Goal: Task Accomplishment & Management: Complete application form

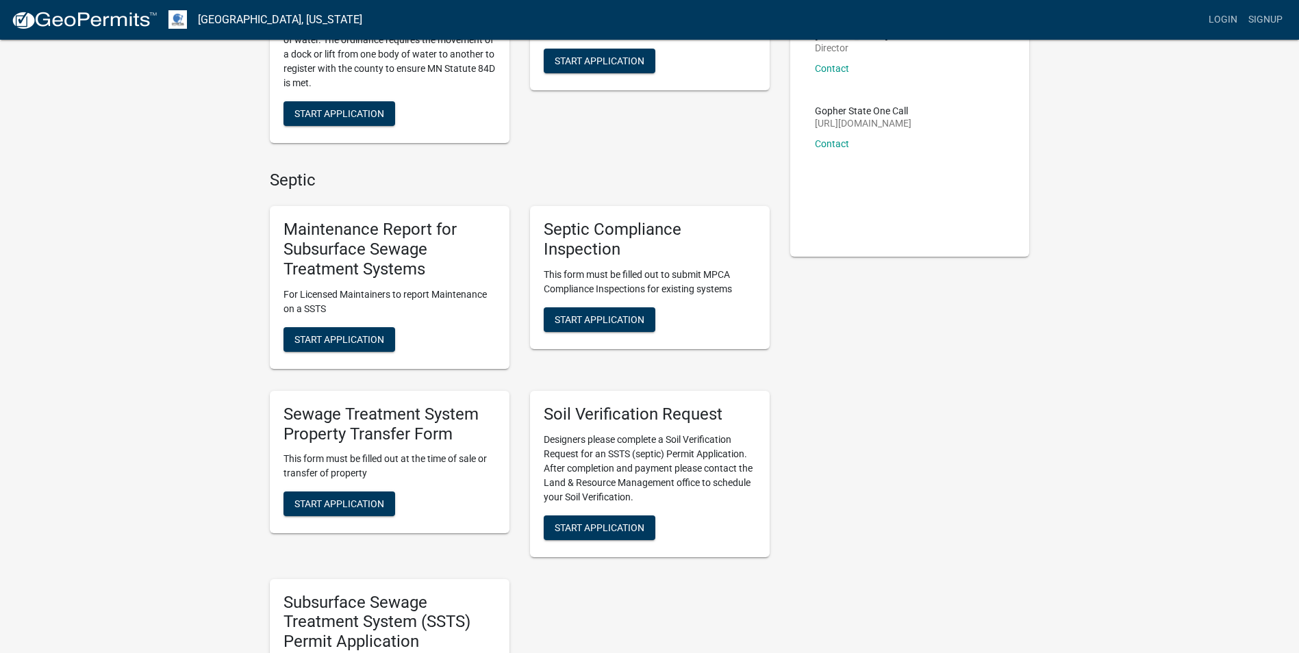
scroll to position [205, 0]
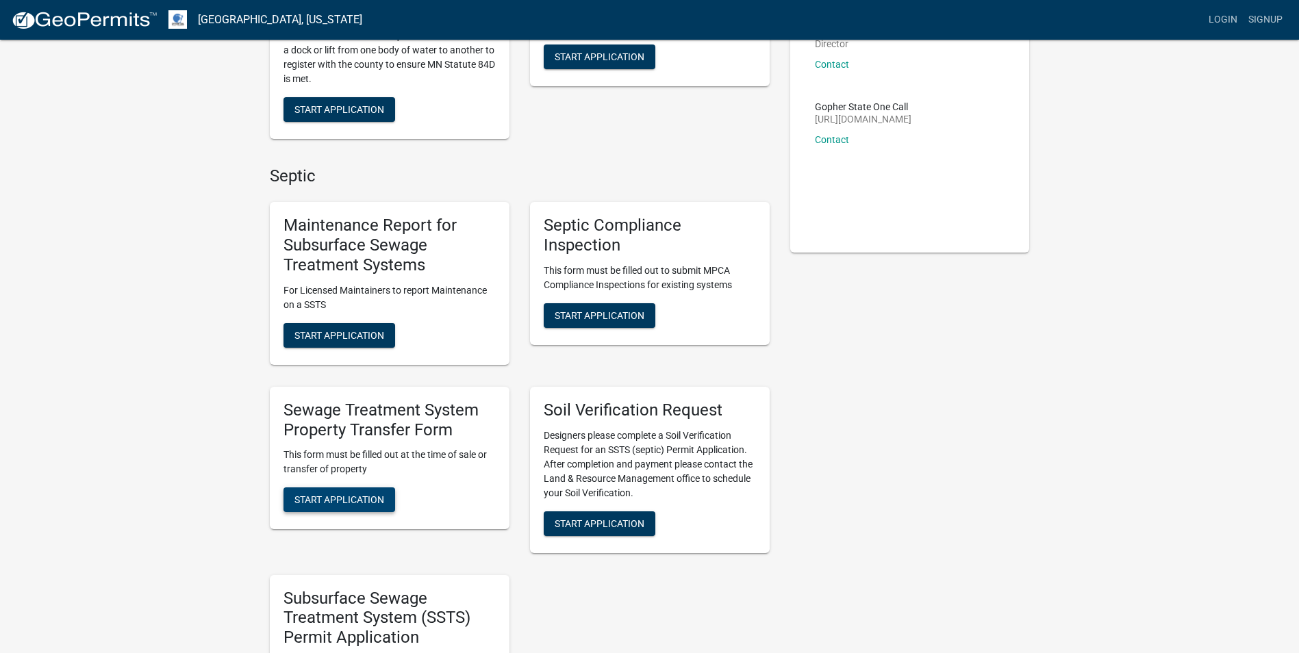
click at [345, 499] on span "Start Application" at bounding box center [339, 499] width 90 height 11
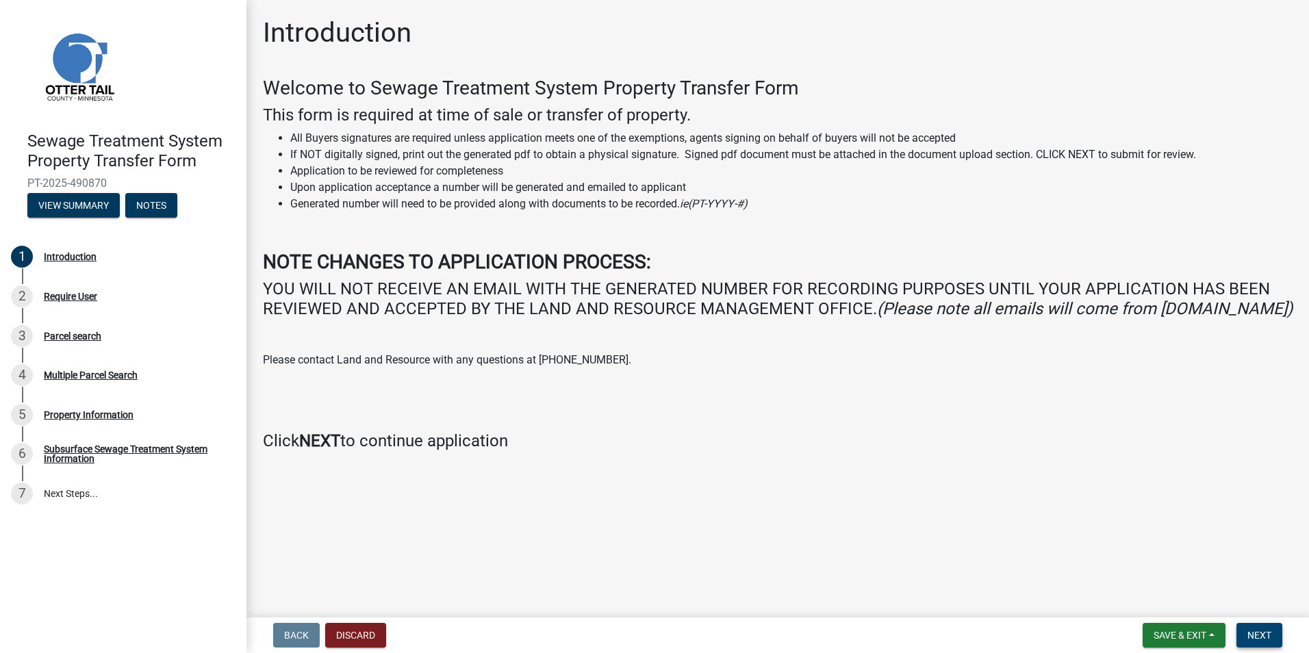
click at [1270, 633] on span "Next" at bounding box center [1260, 635] width 24 height 11
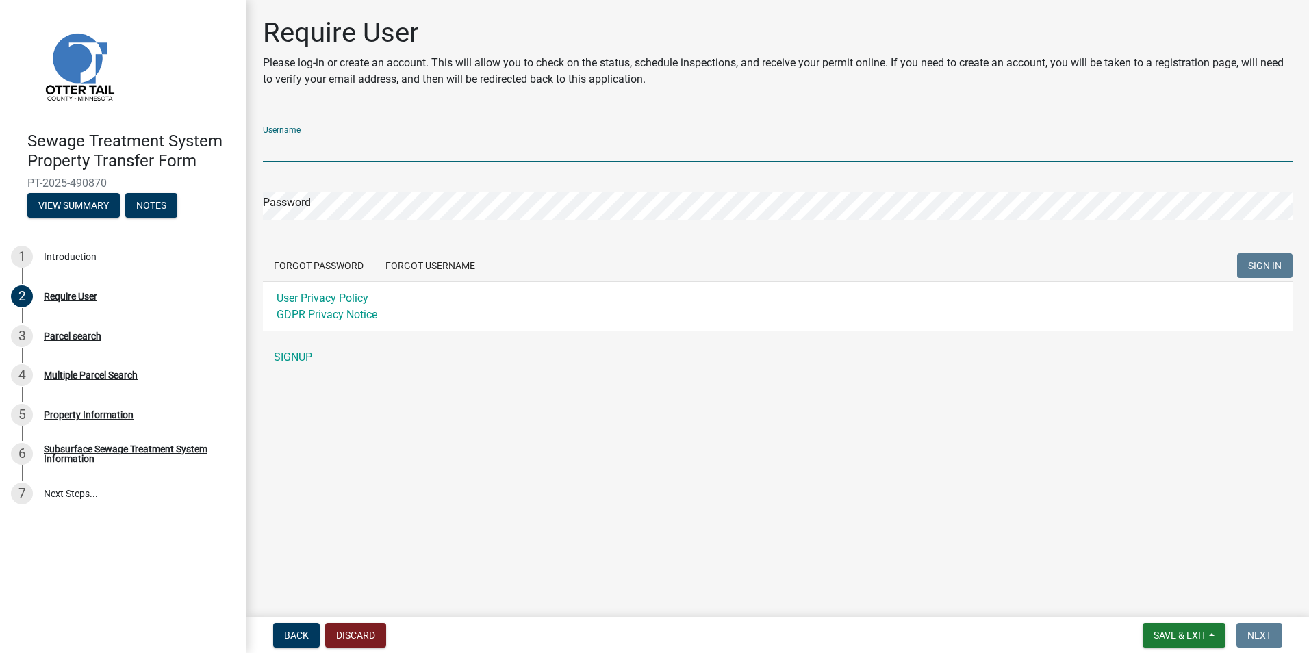
click at [335, 153] on input "Username" at bounding box center [778, 148] width 1030 height 28
type input "[PERSON_NAME][EMAIL_ADDRESS][DOMAIN_NAME]"
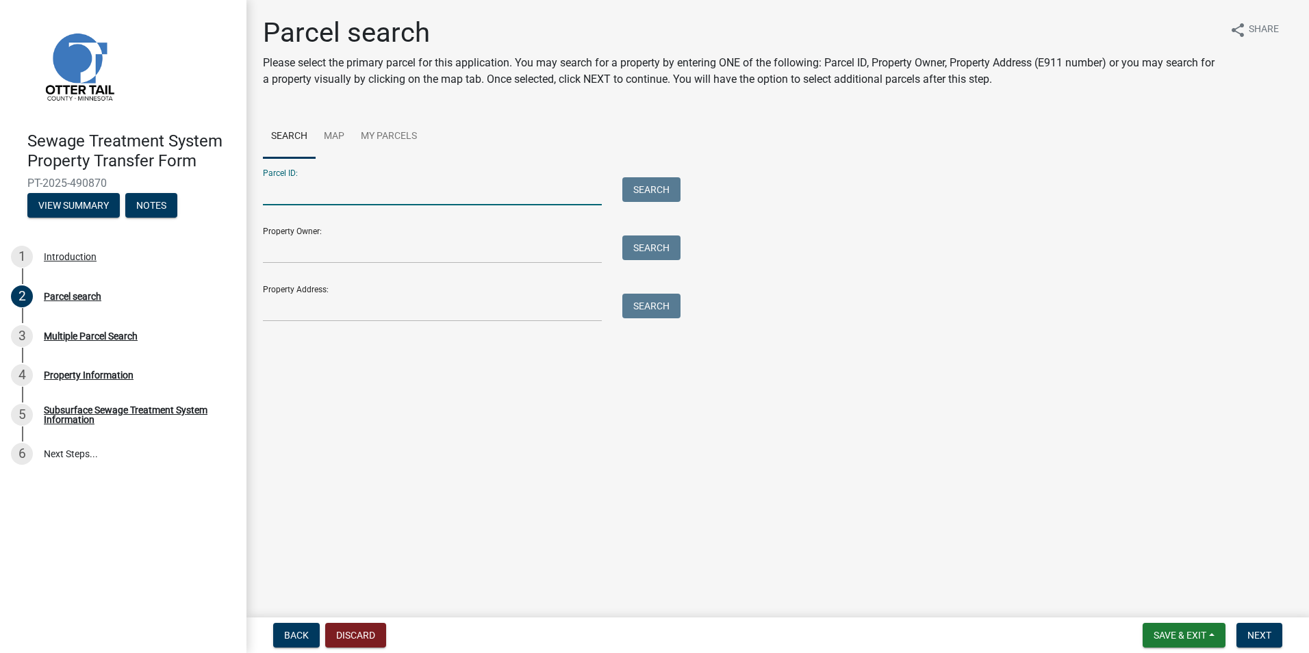
click at [297, 189] on input "Parcel ID:" at bounding box center [432, 191] width 339 height 28
type input "17000991219000"
click at [649, 186] on button "Search" at bounding box center [652, 189] width 58 height 25
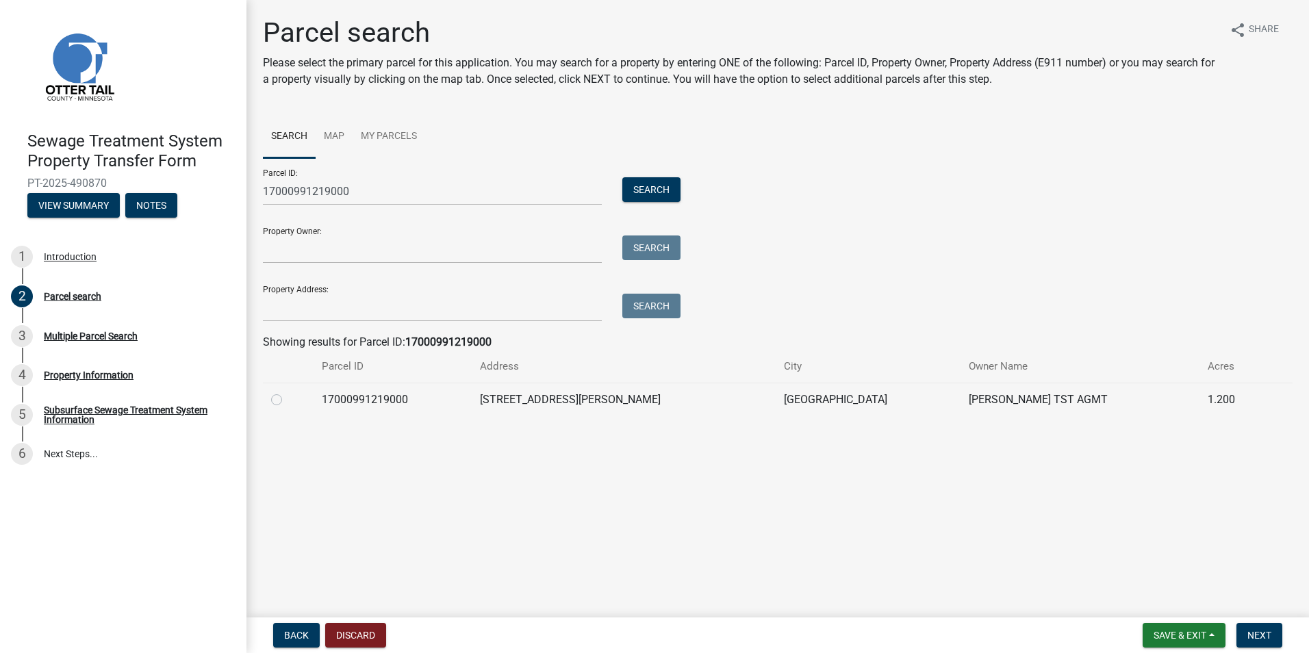
click at [288, 392] on label at bounding box center [288, 392] width 0 height 0
click at [288, 401] on input "radio" at bounding box center [292, 396] width 9 height 9
radio input "true"
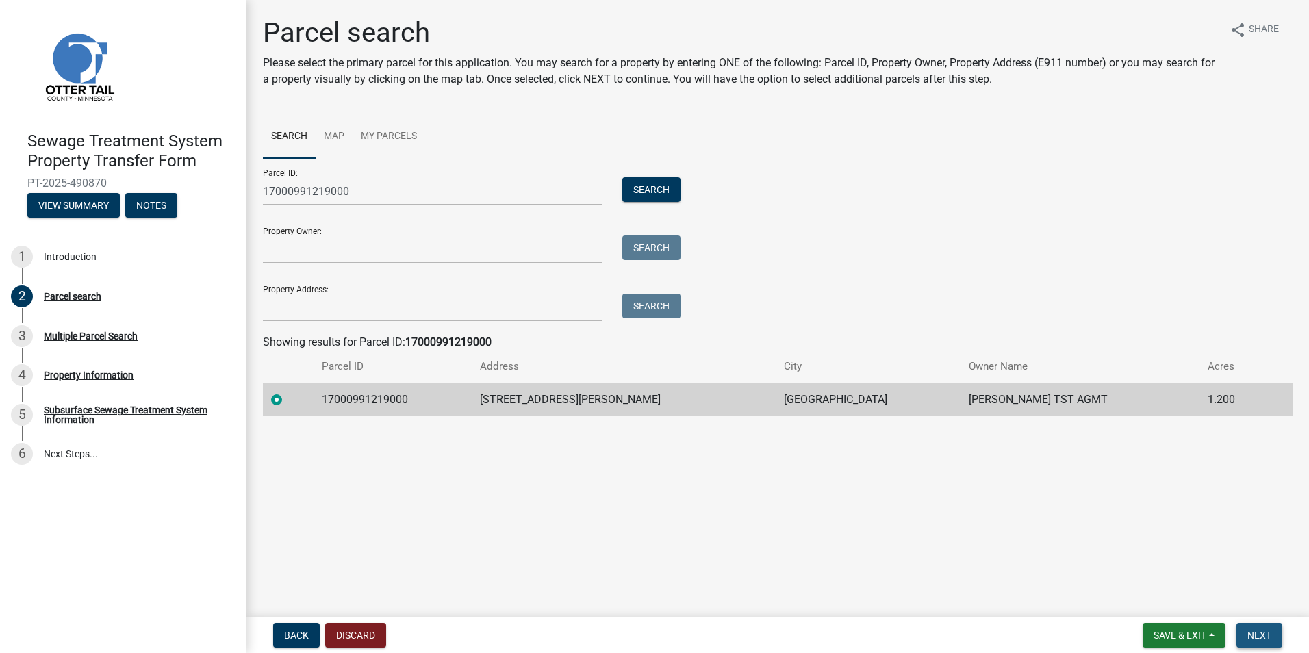
click at [1275, 637] on button "Next" at bounding box center [1260, 635] width 46 height 25
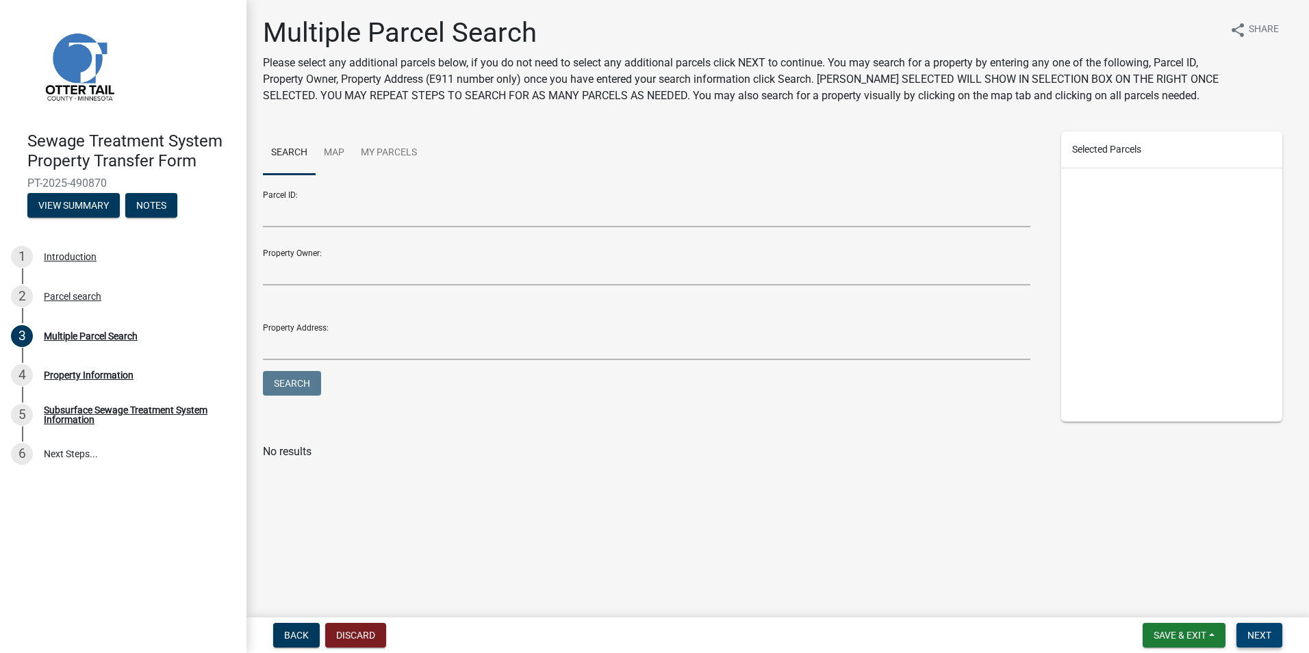
click at [1268, 631] on span "Next" at bounding box center [1260, 635] width 24 height 11
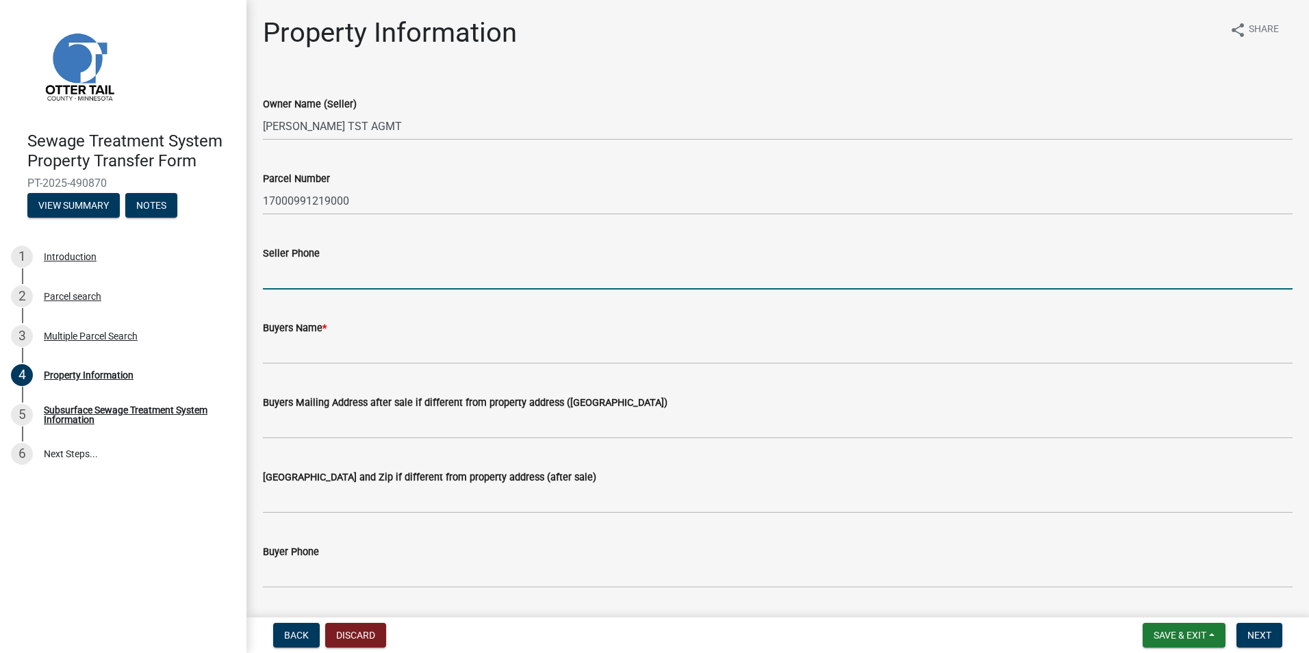
click at [296, 269] on input "Seller Phone" at bounding box center [778, 276] width 1030 height 28
type input "[PHONE_NUMBER]"
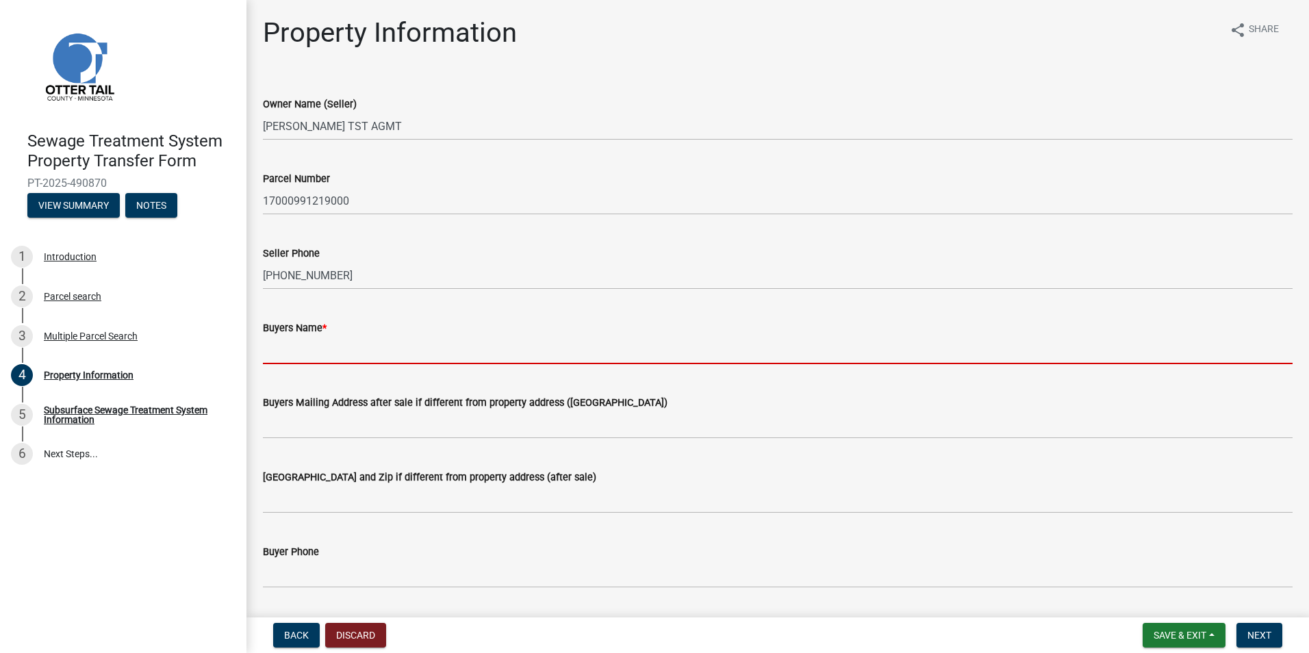
drag, startPoint x: 321, startPoint y: 348, endPoint x: 343, endPoint y: 335, distance: 25.5
click at [321, 348] on input "Buyers Name *" at bounding box center [778, 350] width 1030 height 28
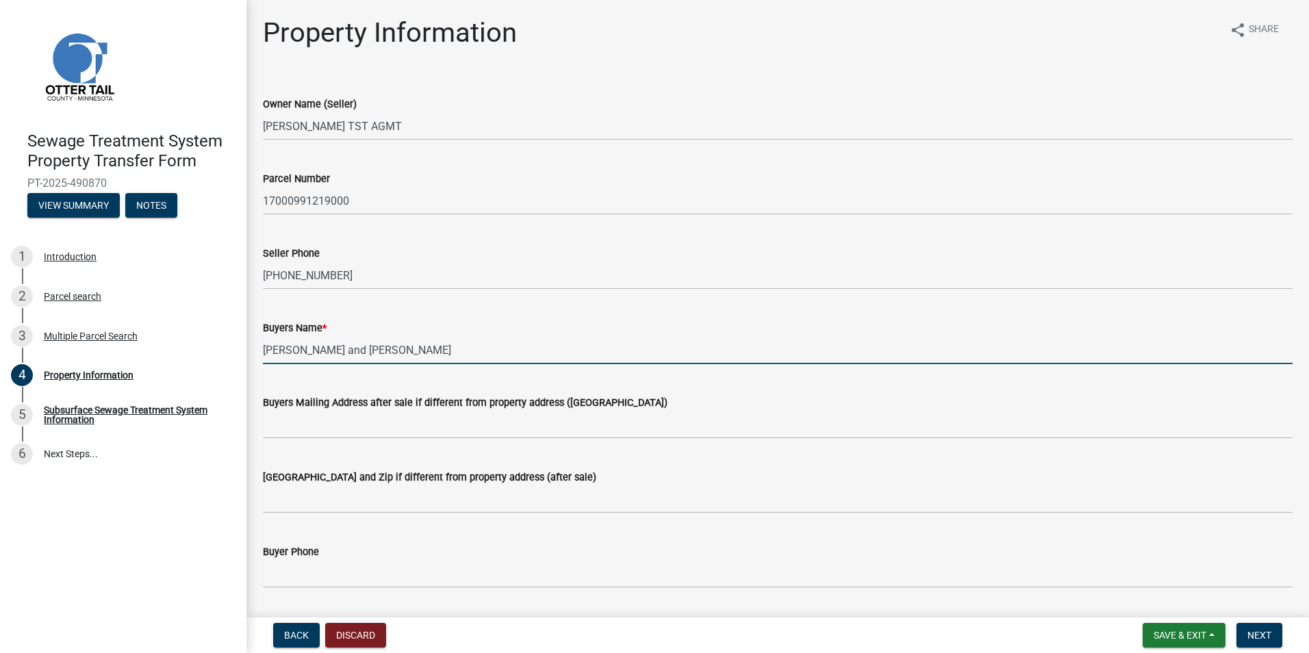
type input "[PERSON_NAME] and [PERSON_NAME]"
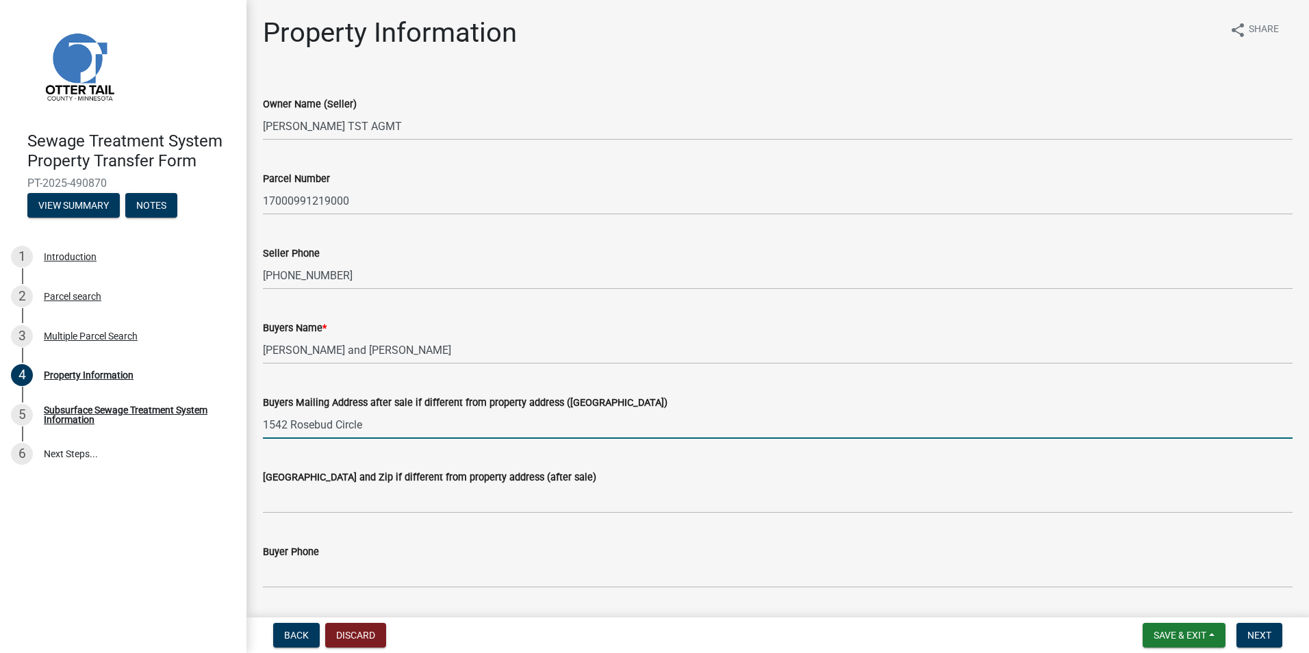
type input "1542 Rosebud Circle"
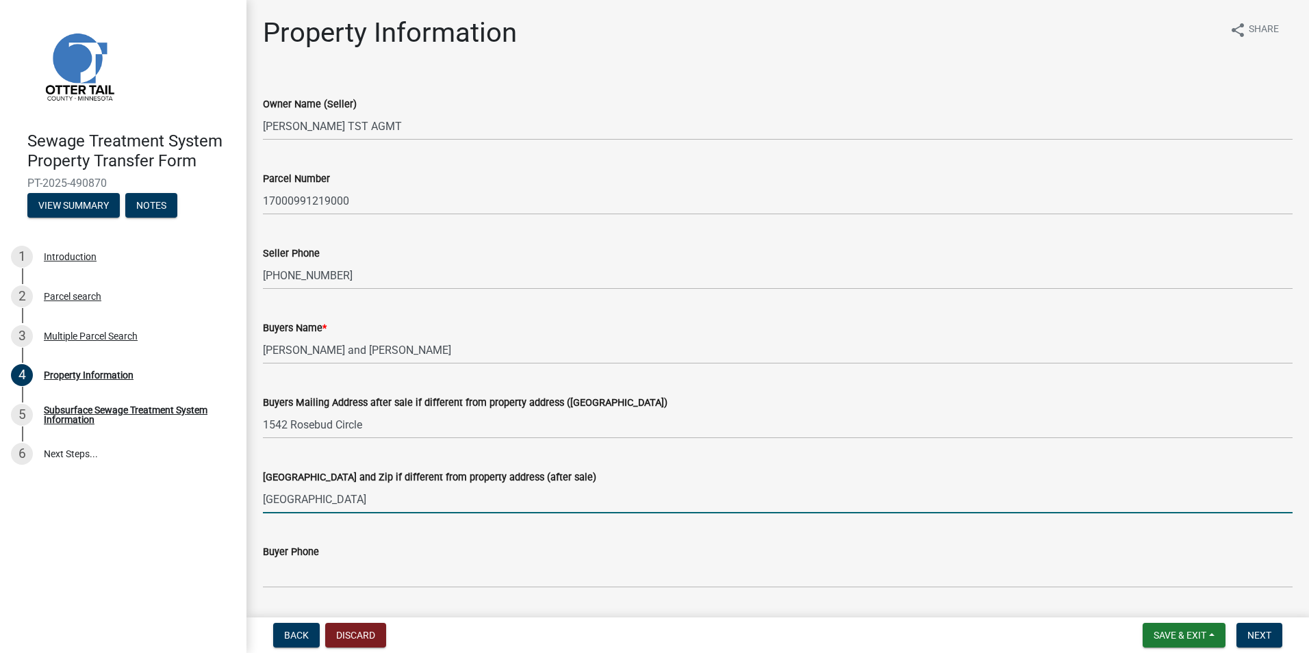
type input "[GEOGRAPHIC_DATA]"
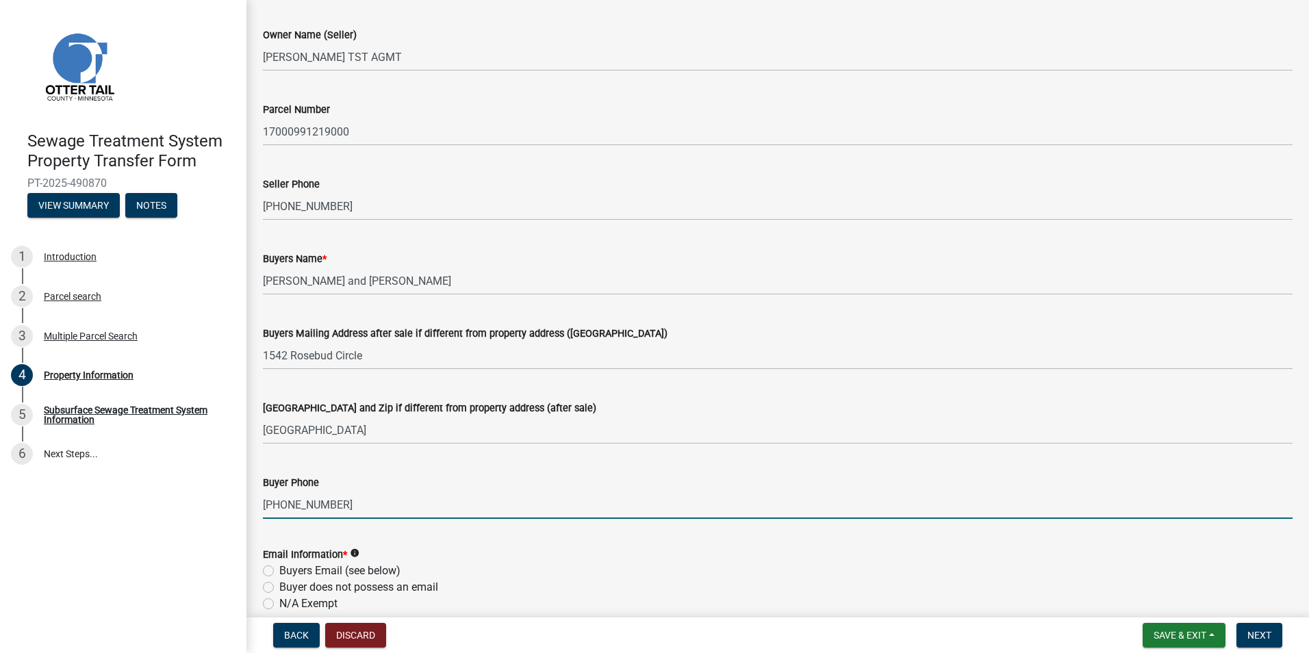
scroll to position [274, 0]
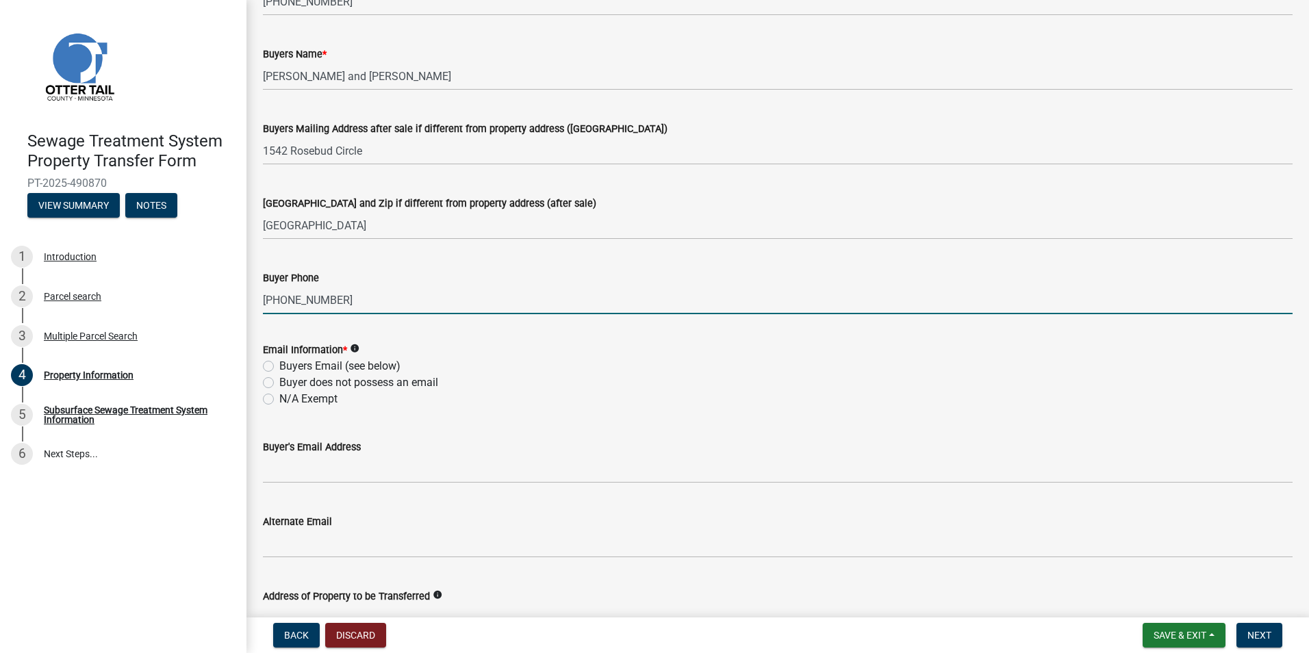
type input "[PHONE_NUMBER]"
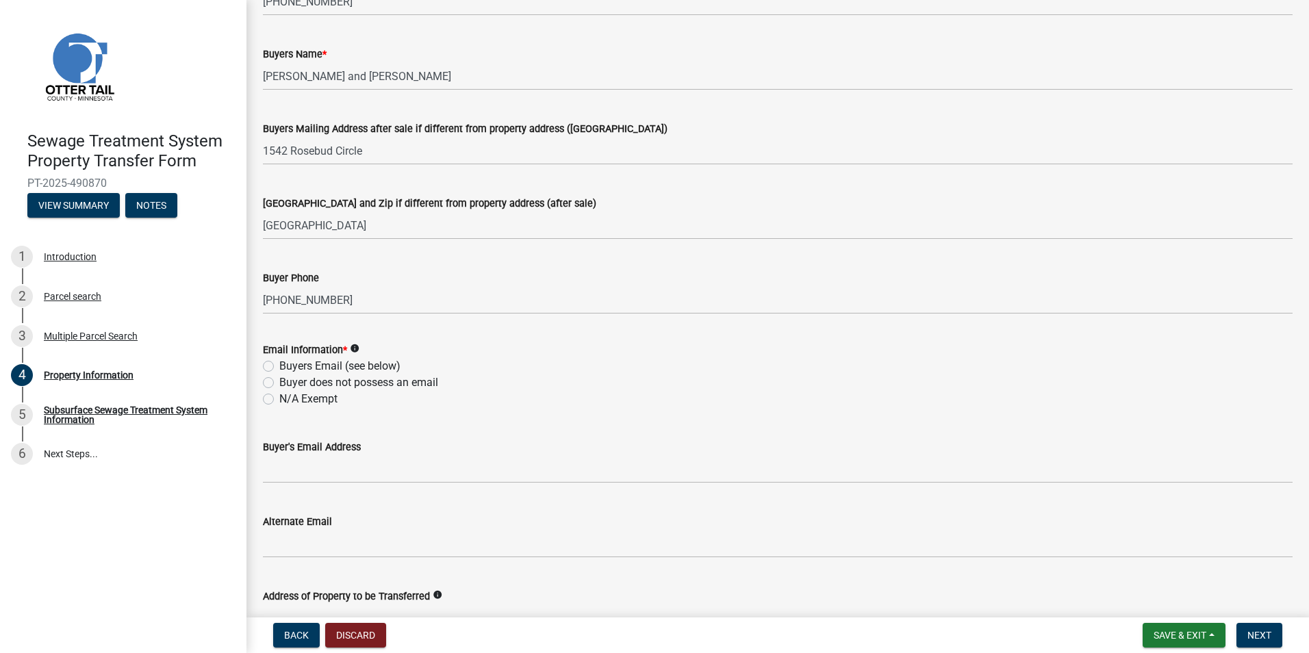
click at [279, 368] on label "Buyers Email (see below)" at bounding box center [339, 366] width 121 height 16
click at [279, 367] on input "Buyers Email (see below)" at bounding box center [283, 362] width 9 height 9
radio input "true"
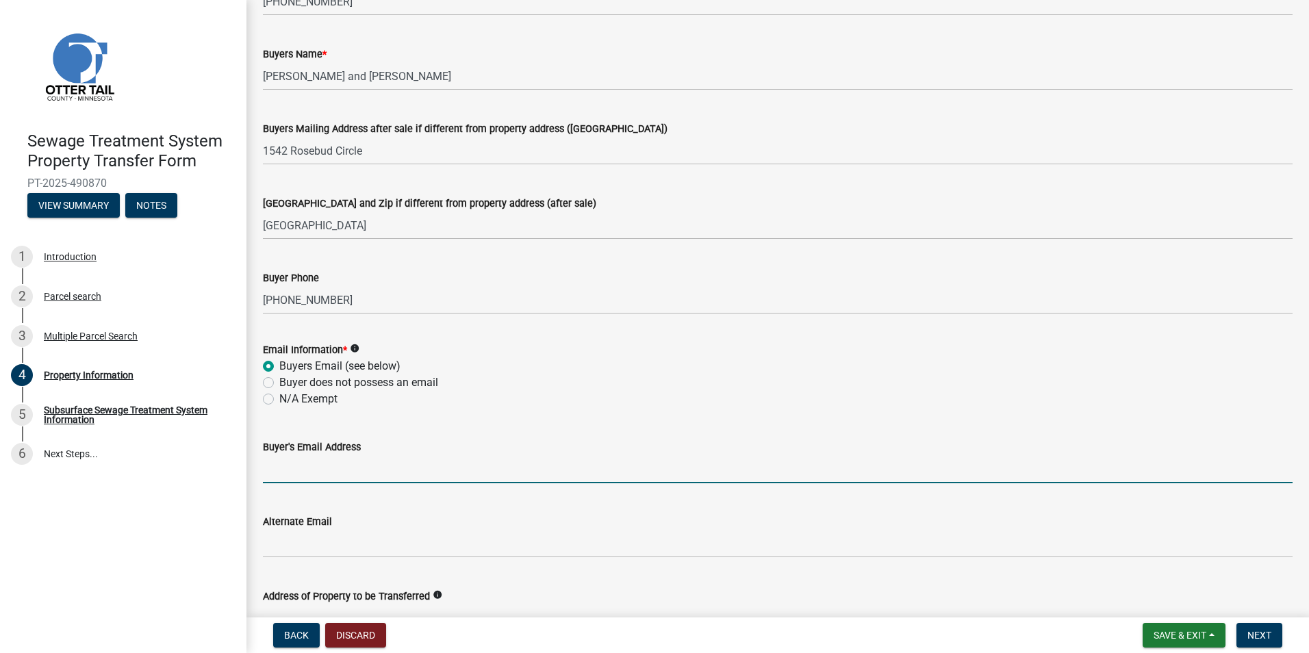
click at [301, 466] on input "Buyer's Email Address" at bounding box center [778, 469] width 1030 height 28
type input "[EMAIL_ADDRESS][DOMAIN_NAME]"
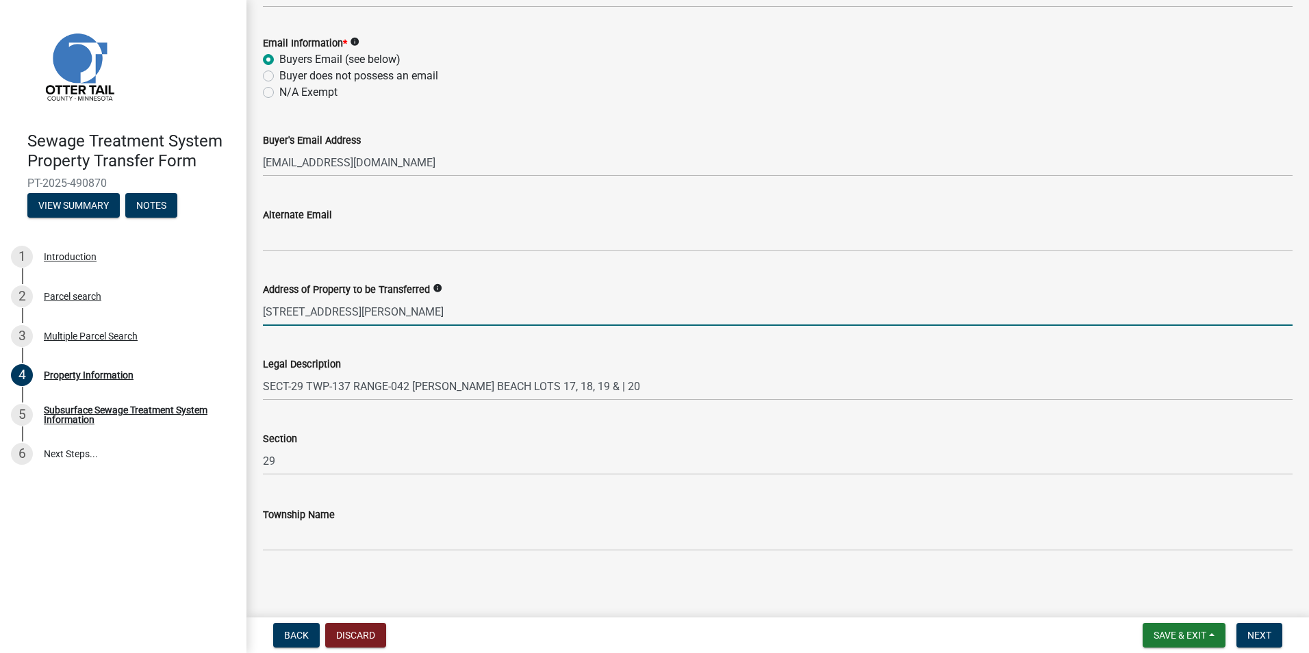
scroll to position [584, 0]
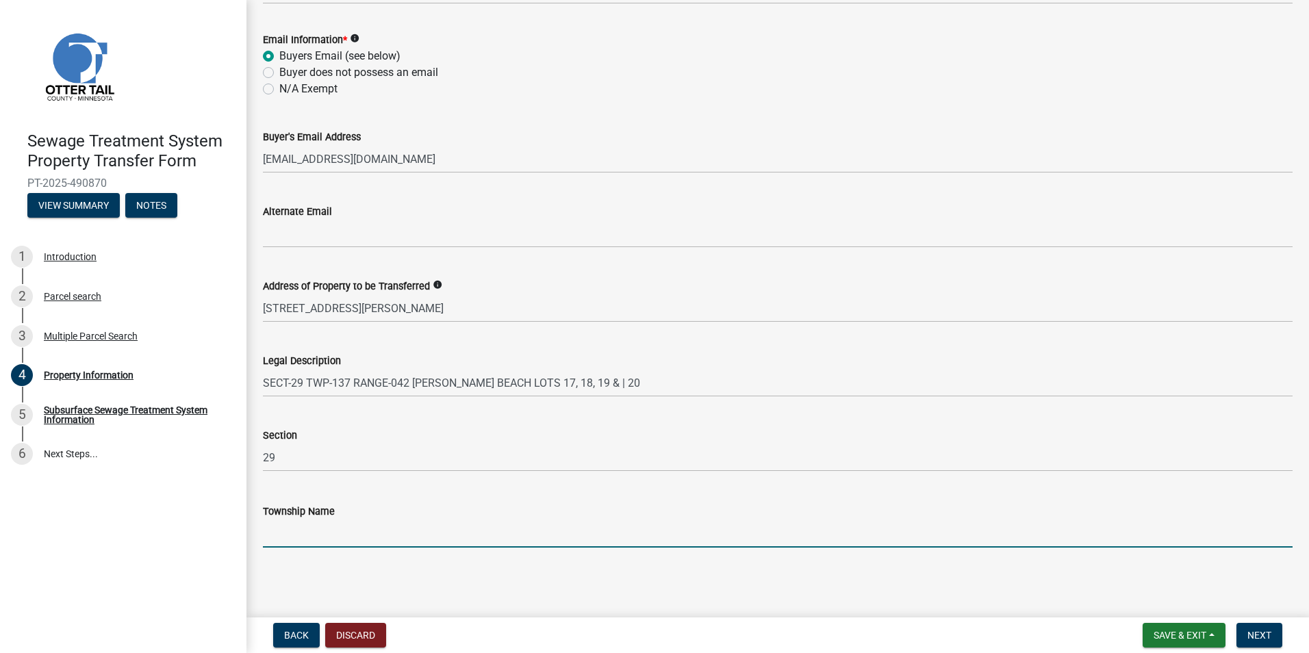
click at [313, 530] on input "Township Name" at bounding box center [778, 534] width 1030 height 28
type input "[PERSON_NAME]"
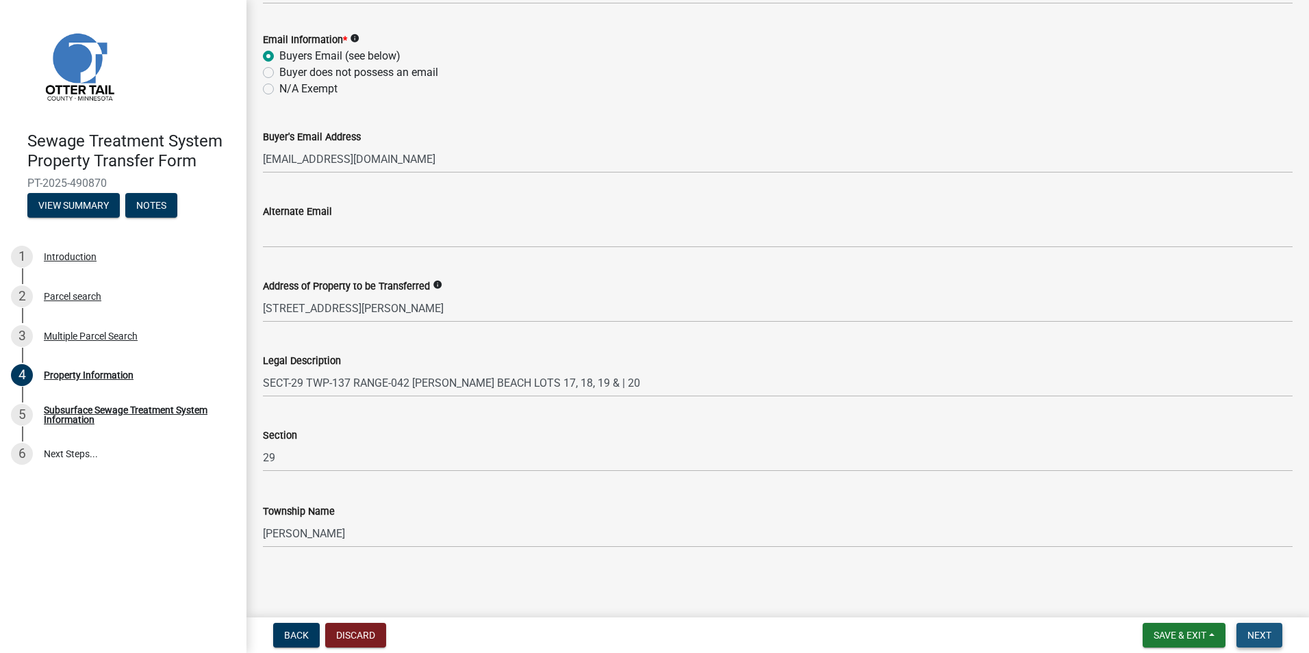
click at [1272, 636] on button "Next" at bounding box center [1260, 635] width 46 height 25
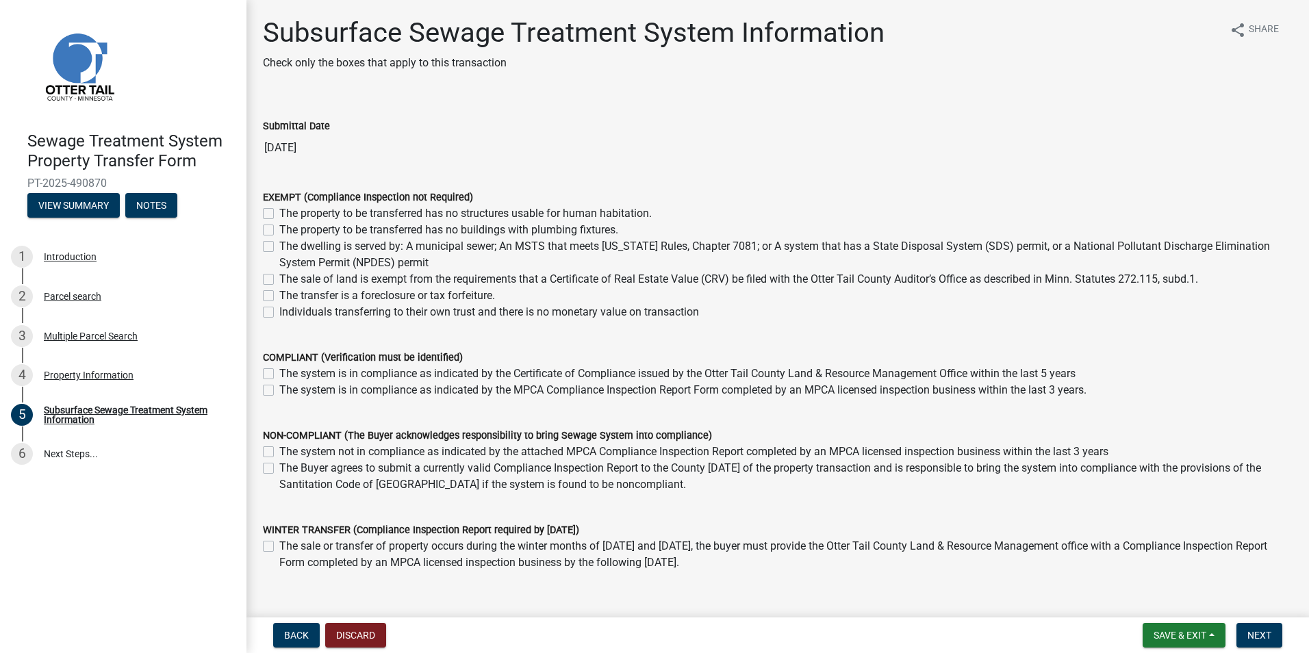
click at [279, 389] on label "The system is in compliance as indicated by the MPCA Compliance Inspection Repo…" at bounding box center [682, 390] width 807 height 16
click at [279, 389] on input "The system is in compliance as indicated by the MPCA Compliance Inspection Repo…" at bounding box center [283, 386] width 9 height 9
checkbox input "true"
checkbox input "false"
checkbox input "true"
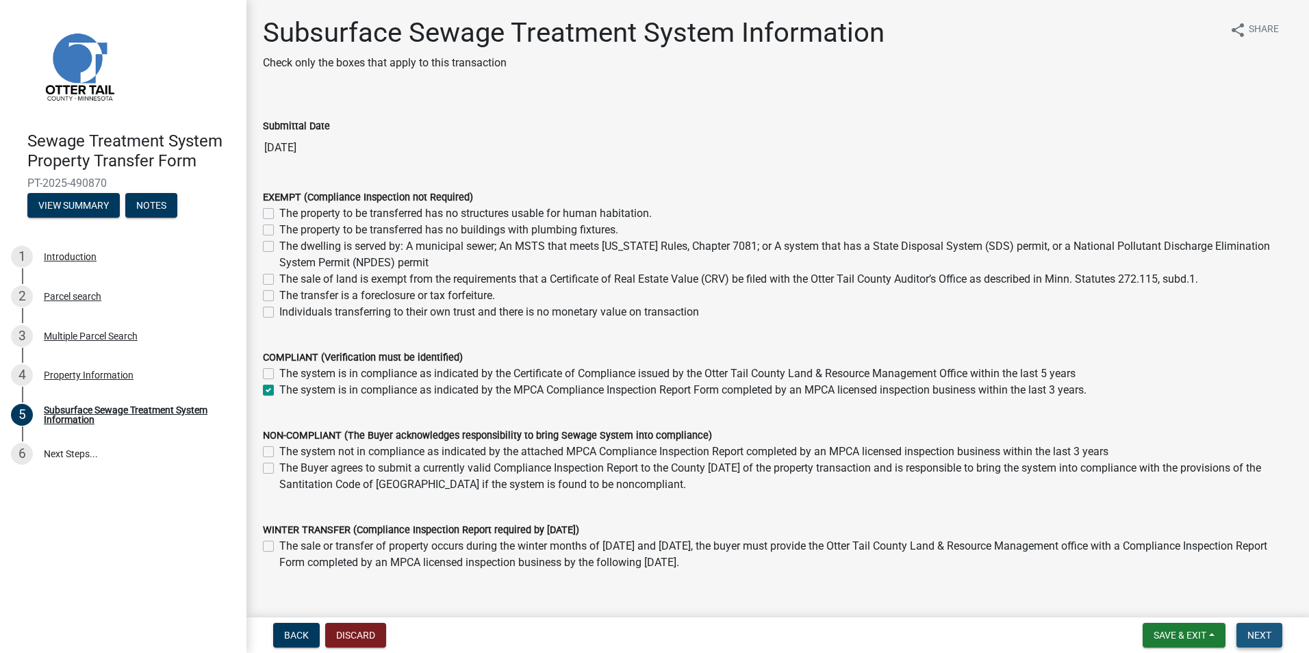
click at [1254, 633] on span "Next" at bounding box center [1260, 635] width 24 height 11
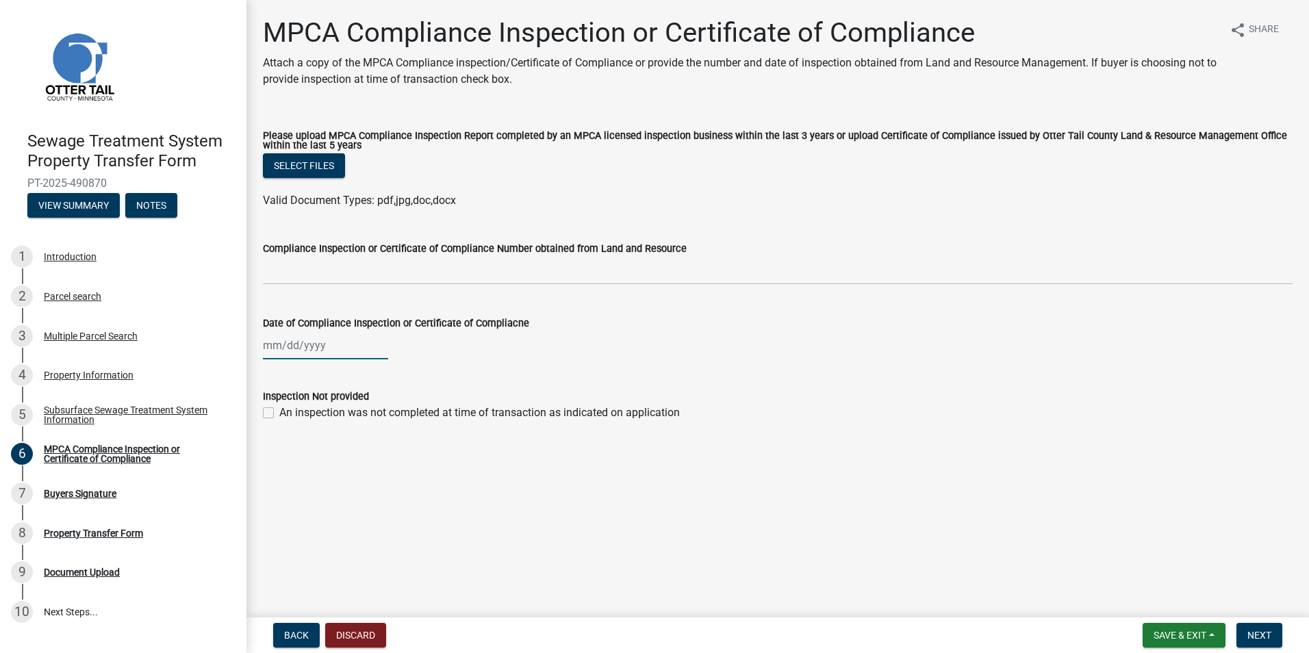
click at [294, 351] on div at bounding box center [325, 345] width 125 height 28
select select "10"
select select "2025"
click at [297, 375] on select "Jan Feb Mar Apr May Jun [DATE] Aug Sep Oct Nov Dec" at bounding box center [317, 375] width 55 height 21
select select "9"
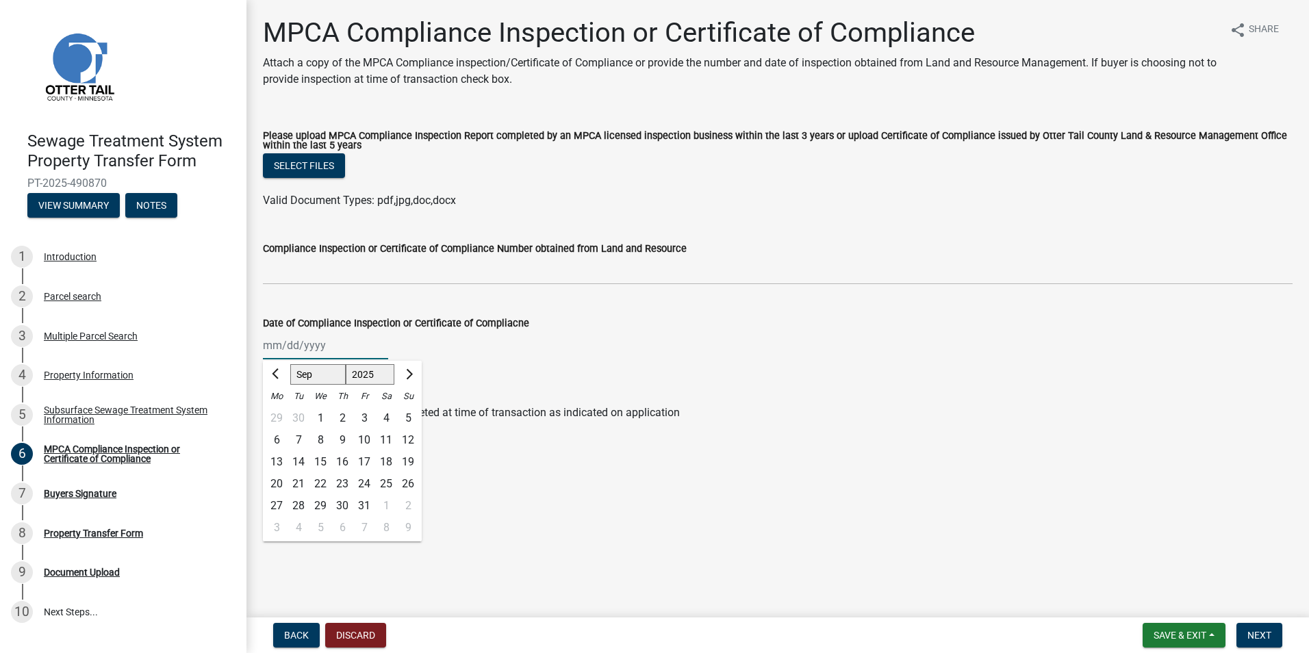
click at [290, 365] on select "Jan Feb Mar Apr May Jun [DATE] Aug Sep Oct Nov Dec" at bounding box center [317, 375] width 55 height 21
click at [276, 504] on div "29" at bounding box center [277, 506] width 22 height 22
type input "[DATE]"
click at [294, 166] on button "Select files" at bounding box center [304, 165] width 82 height 25
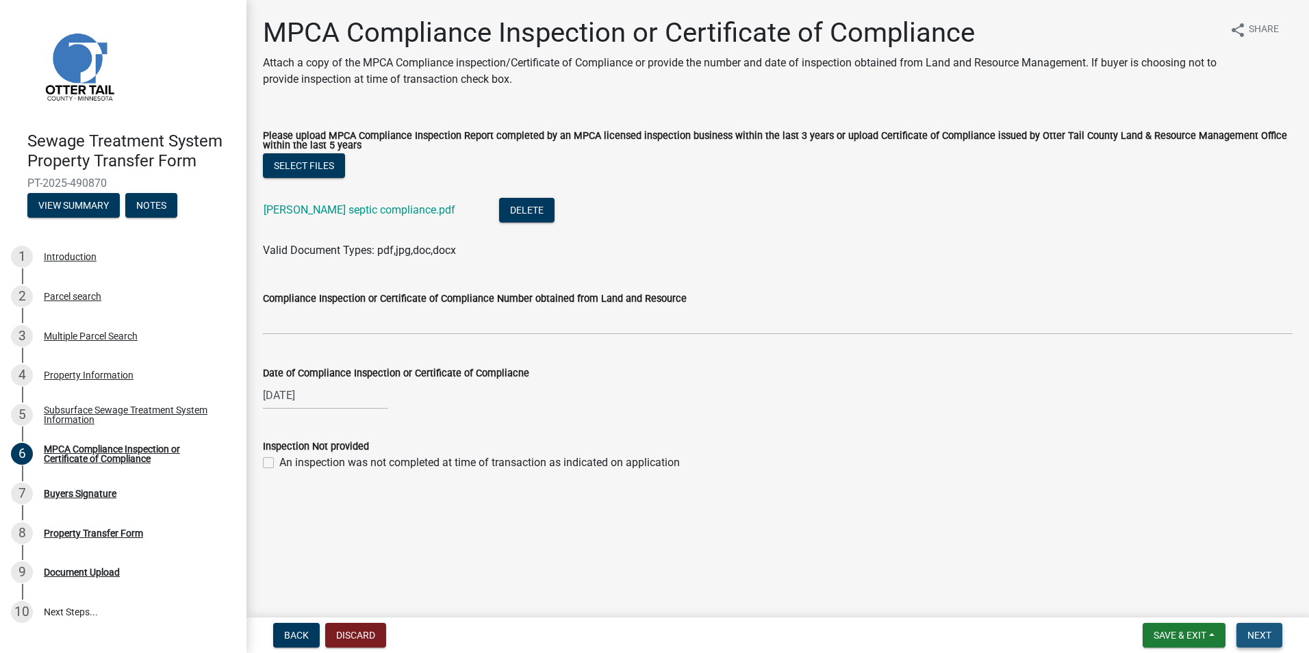
click at [1253, 640] on span "Next" at bounding box center [1260, 635] width 24 height 11
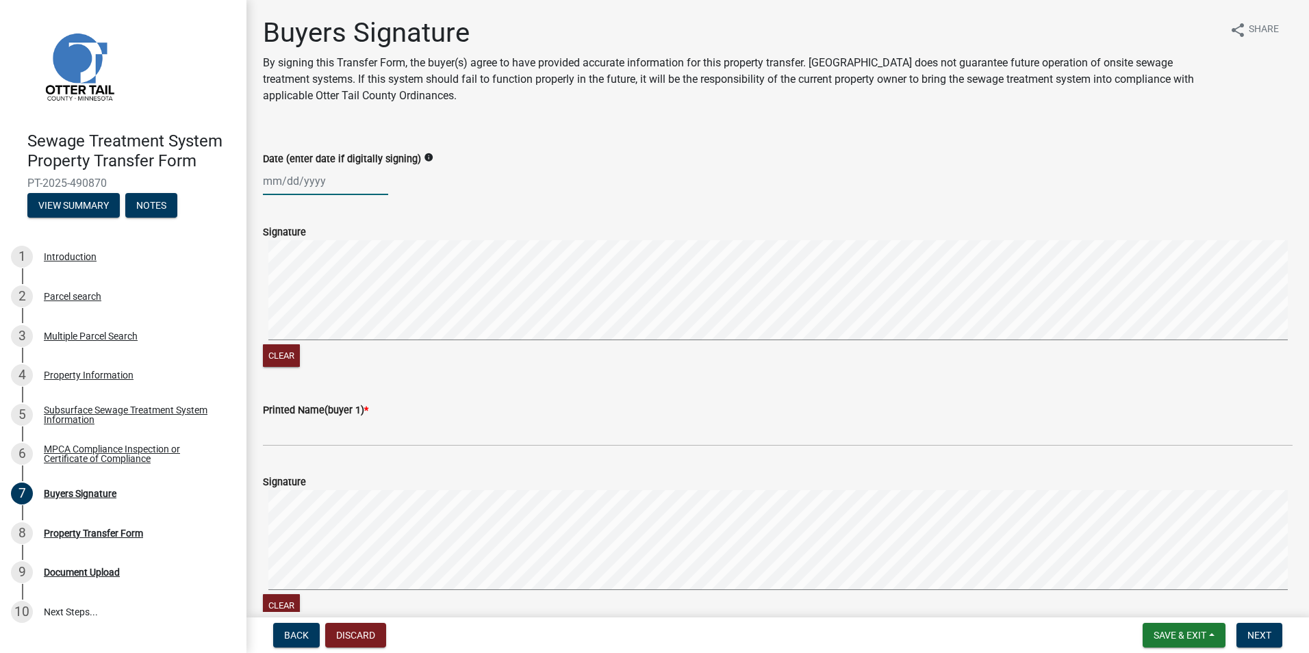
click at [307, 179] on div at bounding box center [325, 181] width 125 height 28
select select "10"
select select "2025"
click at [366, 277] on div "10" at bounding box center [364, 276] width 22 height 22
type input "[DATE]"
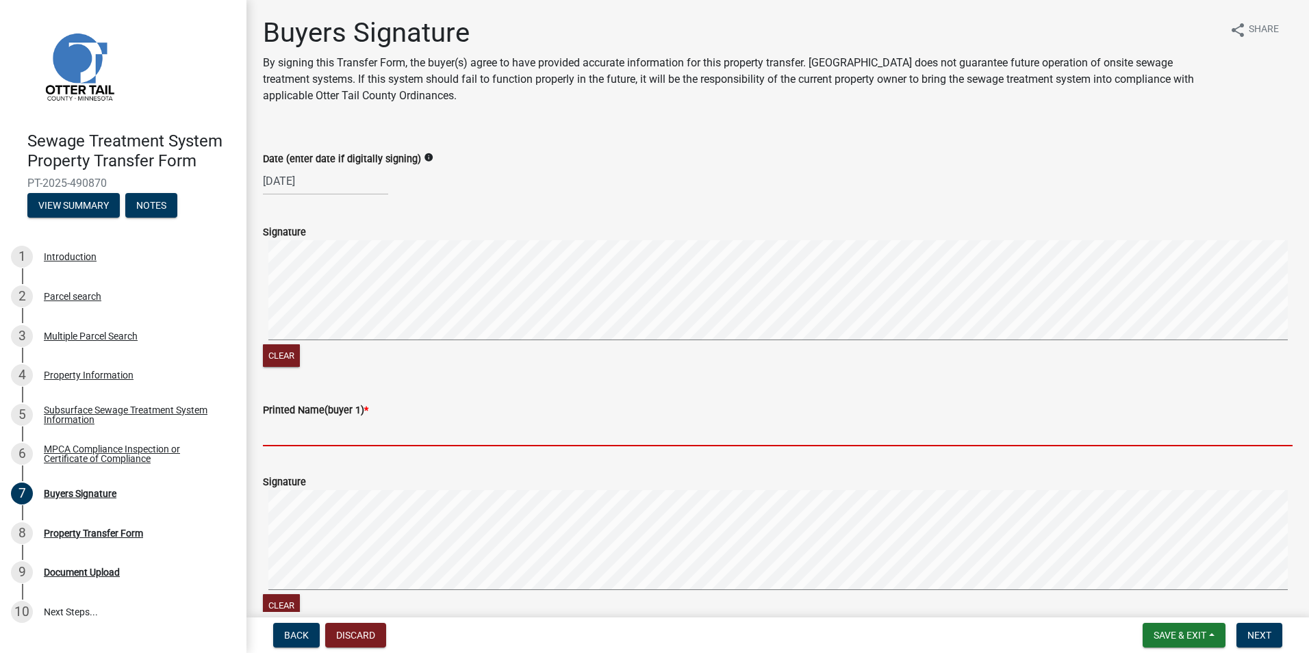
click at [321, 433] on input "Printed Name(buyer 1) *" at bounding box center [778, 432] width 1030 height 28
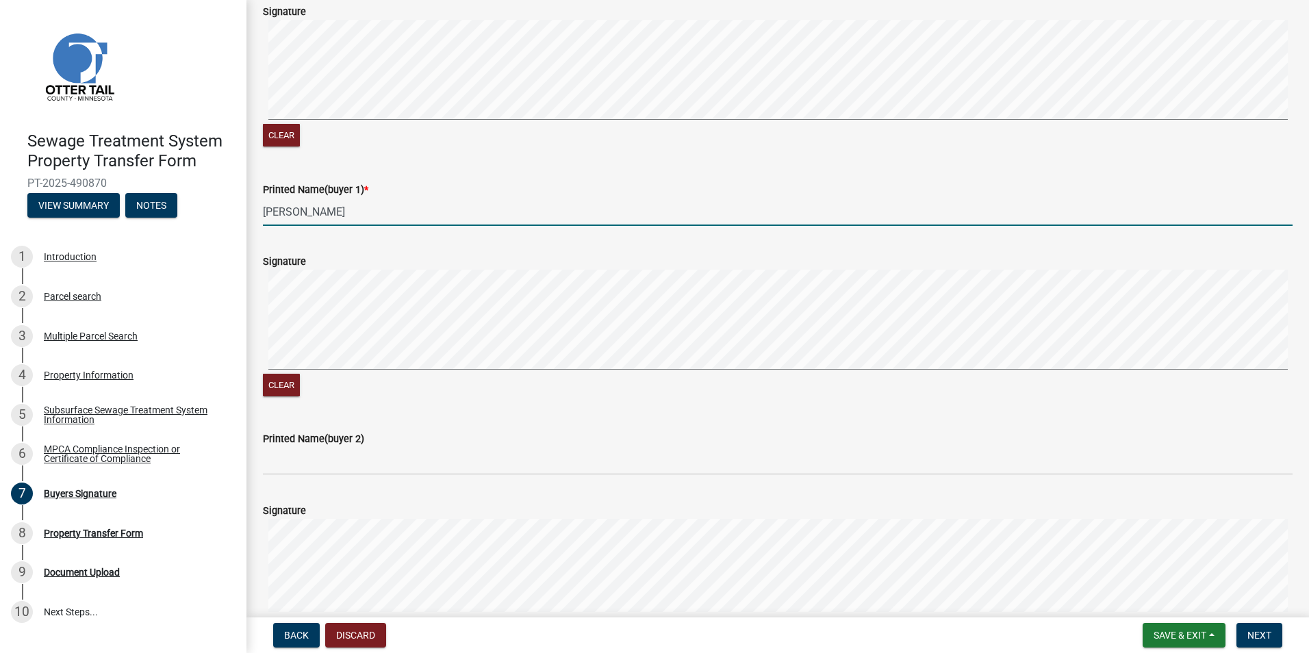
scroll to position [274, 0]
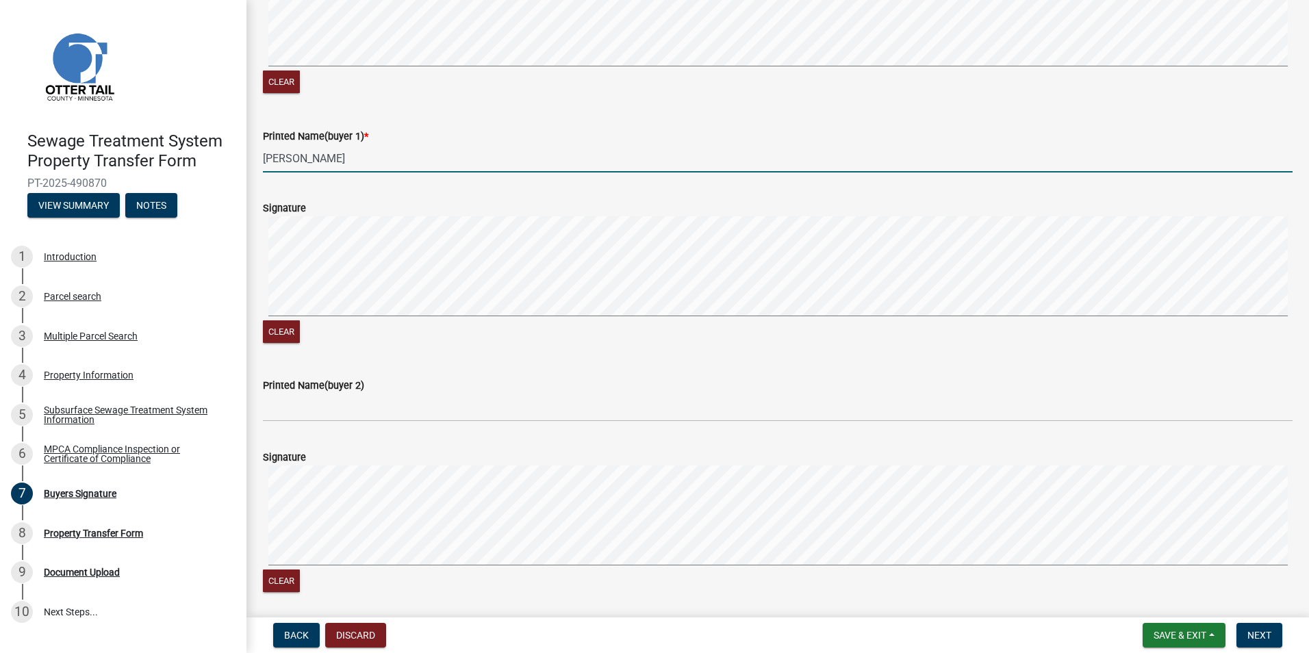
type input "[PERSON_NAME]"
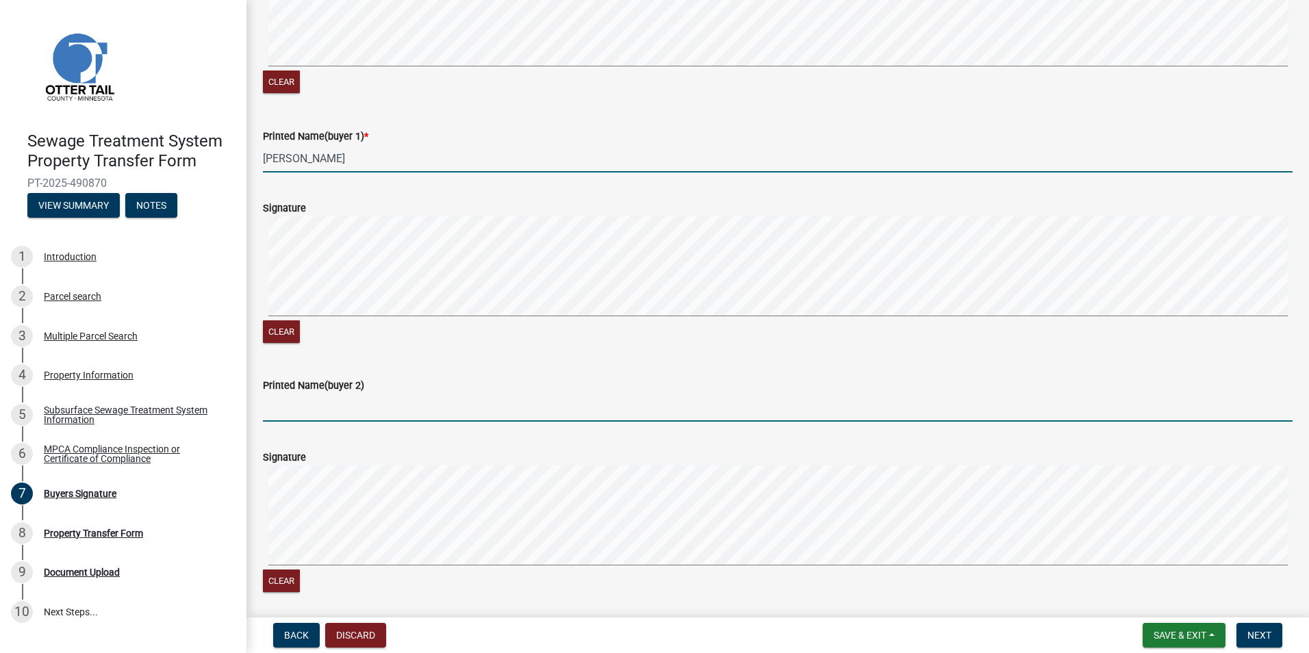
click at [353, 412] on input "Printed Name(buyer 2)" at bounding box center [778, 408] width 1030 height 28
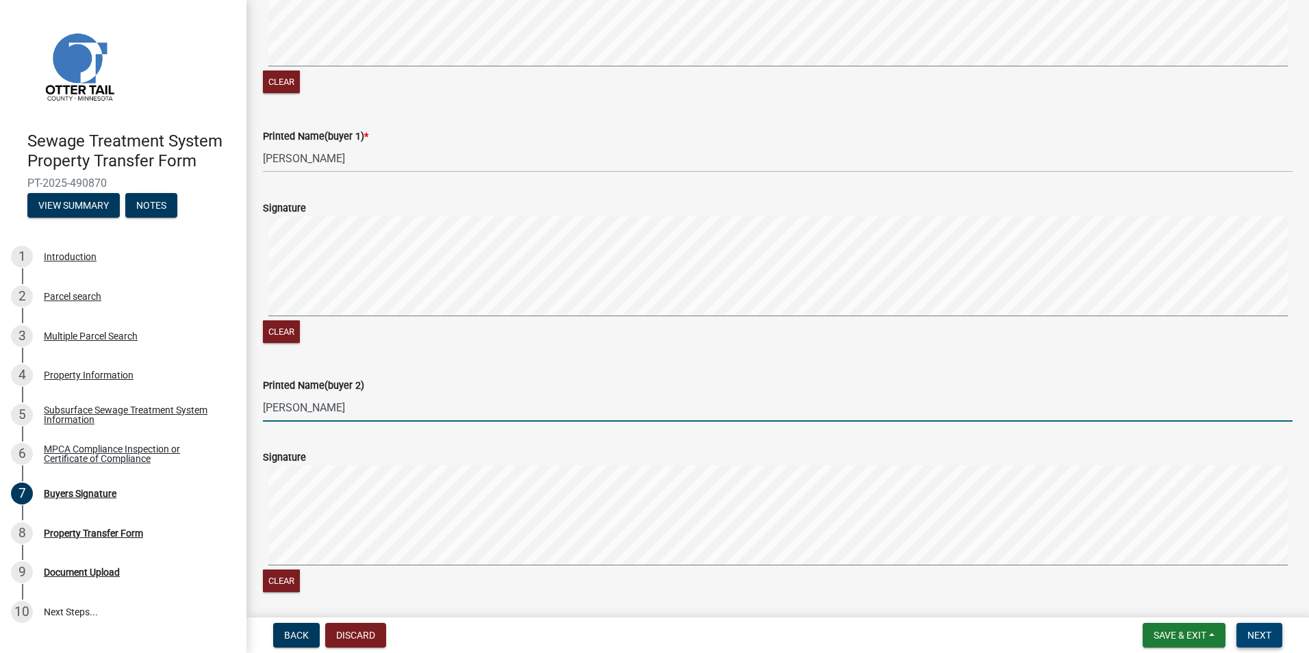
type input "[PERSON_NAME]"
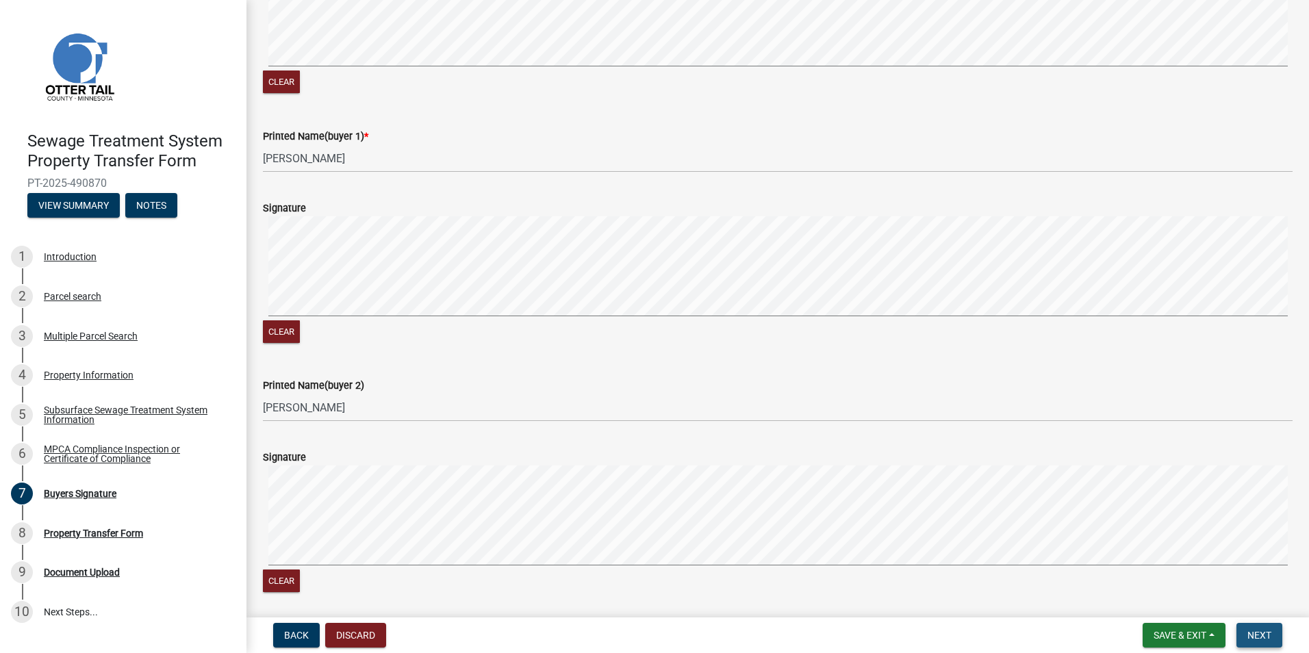
click at [1272, 630] on button "Next" at bounding box center [1260, 635] width 46 height 25
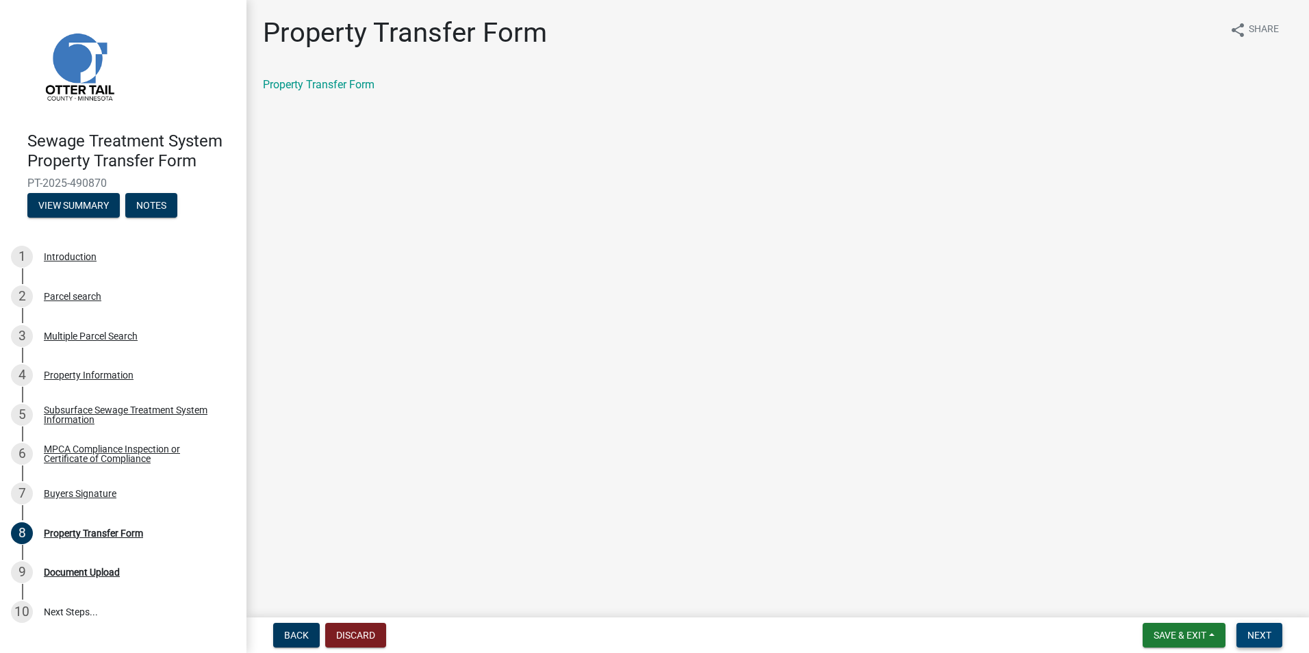
click at [1268, 631] on span "Next" at bounding box center [1260, 635] width 24 height 11
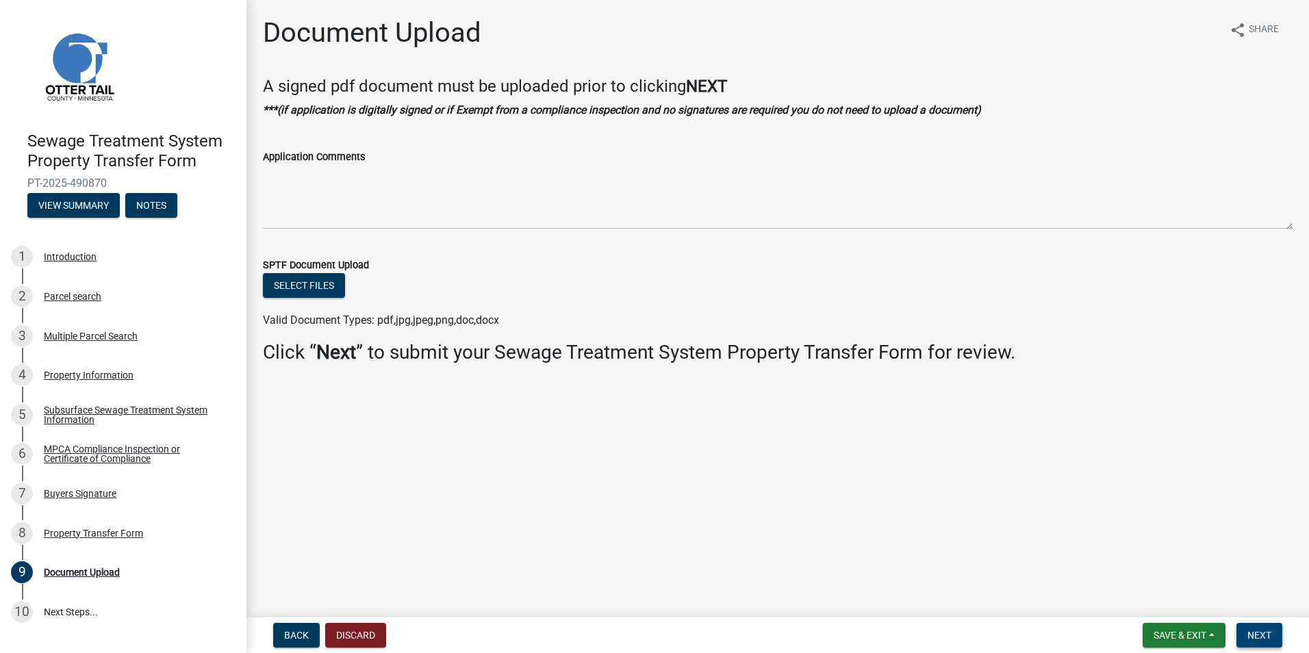
click at [1268, 631] on span "Next" at bounding box center [1260, 635] width 24 height 11
